Goal: Task Accomplishment & Management: Use online tool/utility

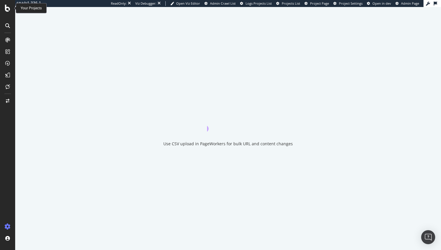
click at [5, 12] on div at bounding box center [7, 125] width 15 height 250
click at [6, 9] on icon at bounding box center [7, 8] width 5 height 7
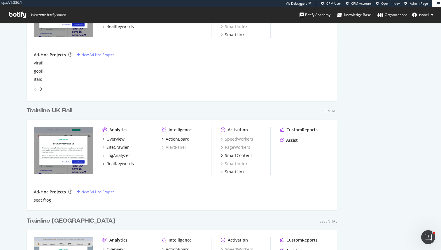
scroll to position [558, 0]
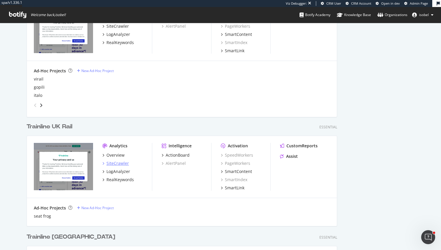
click at [121, 163] on div "SiteCrawler" at bounding box center [118, 164] width 22 height 6
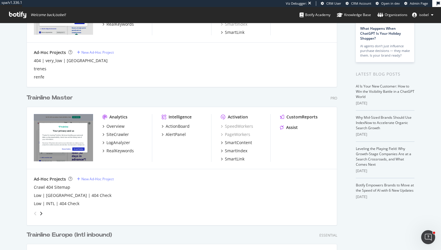
scroll to position [79, 0]
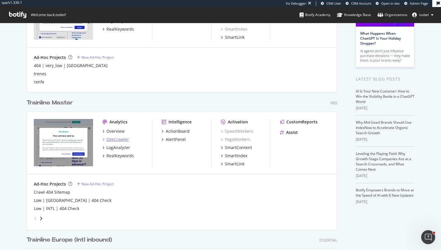
click at [121, 138] on div "SiteCrawler" at bounding box center [118, 140] width 22 height 6
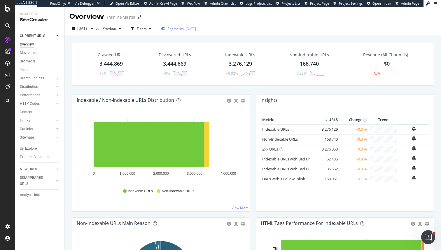
click at [196, 30] on div "Segments 2025-06-11" at bounding box center [178, 28] width 35 height 5
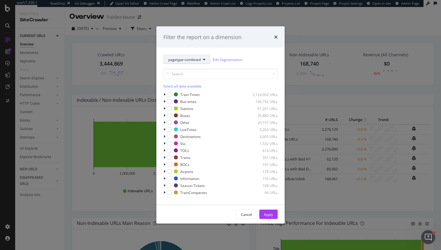
click at [177, 57] on span "pagetype-combined" at bounding box center [184, 59] width 32 height 5
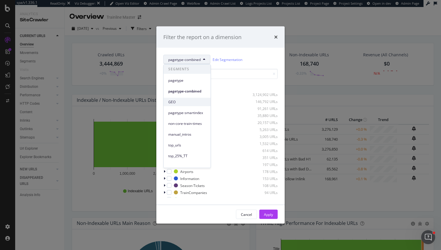
click at [175, 100] on span "GEO" at bounding box center [187, 102] width 38 height 5
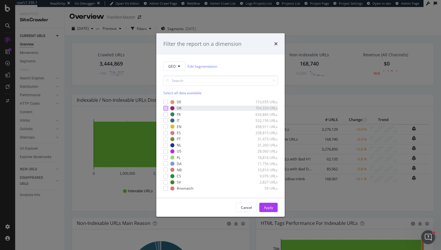
click at [165, 108] on div "modal" at bounding box center [165, 108] width 5 height 5
click at [268, 203] on button "Apply" at bounding box center [268, 207] width 18 height 9
